Goal: Find specific page/section: Find specific page/section

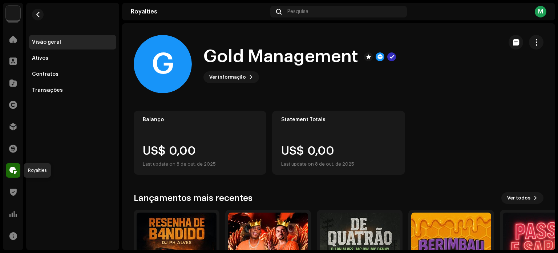
click at [14, 169] on span at bounding box center [12, 170] width 7 height 6
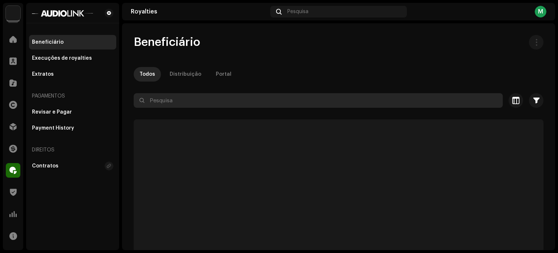
click at [157, 102] on input "text" at bounding box center [318, 100] width 369 height 15
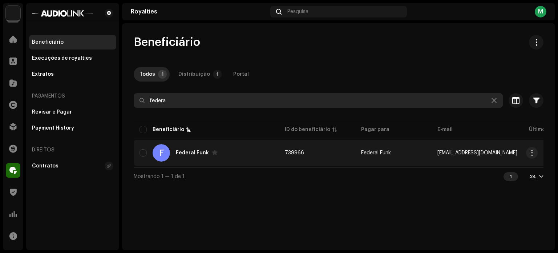
type input "federa"
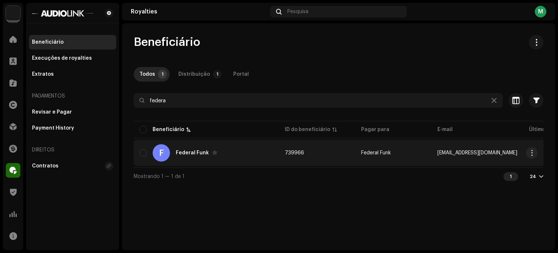
click at [185, 151] on div "Federal Funk" at bounding box center [192, 152] width 33 height 5
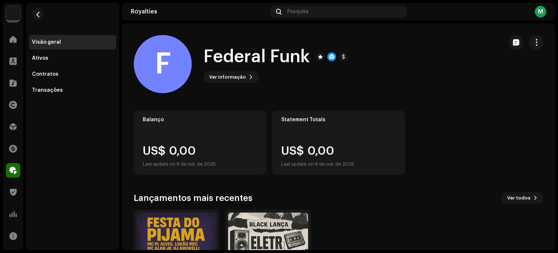
click at [539, 41] on div "F Federal Funk Ver informação" at bounding box center [338, 64] width 433 height 58
click at [533, 43] on span "button" at bounding box center [536, 42] width 7 height 6
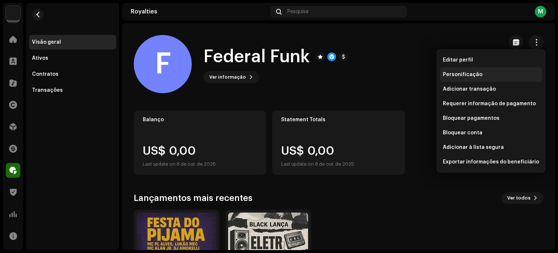
click at [496, 69] on div "Personificação" at bounding box center [491, 74] width 102 height 15
